Goal: Task Accomplishment & Management: Complete application form

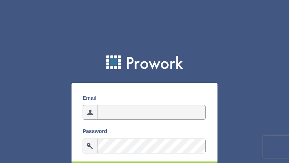
type input "[EMAIL_ADDRESS][DOMAIN_NAME]"
type input "DsawCSCJB"
type input "[EMAIL_ADDRESS][DOMAIN_NAME]"
type input "HzOjQQjpqaZ"
